Goal: Task Accomplishment & Management: Use online tool/utility

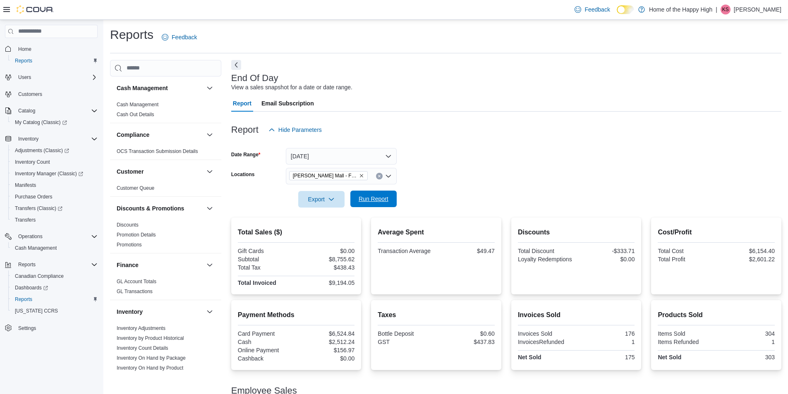
click at [371, 197] on span "Run Report" at bounding box center [374, 199] width 30 height 8
